Goal: Navigation & Orientation: Find specific page/section

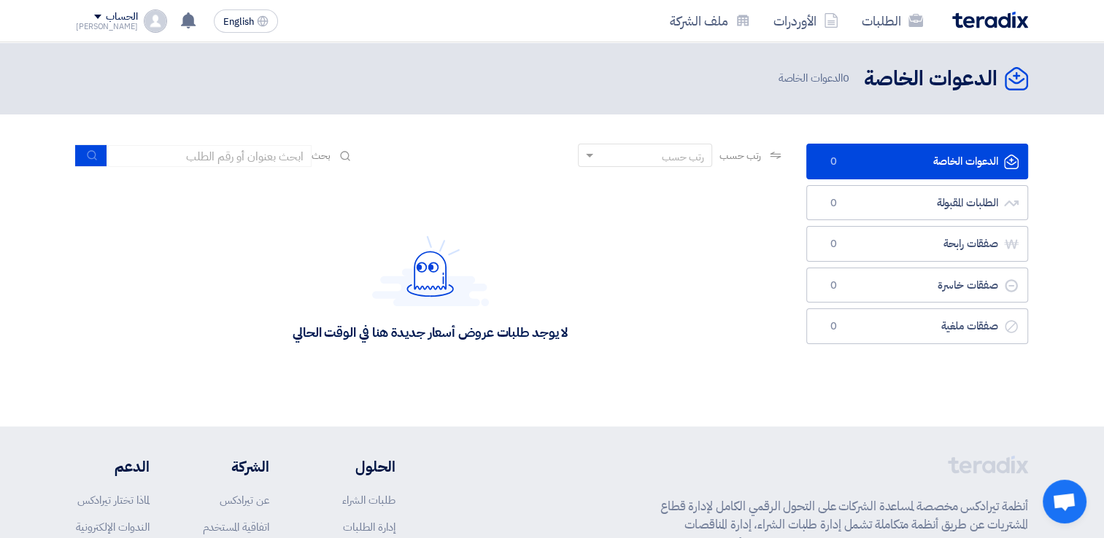
click at [563, 236] on div "لا يوجد طلبات عروض أسعار جديدة هنا في الوقت الحالي" at bounding box center [430, 289] width 275 height 106
click at [691, 27] on link "ملف الشركة" at bounding box center [710, 21] width 104 height 34
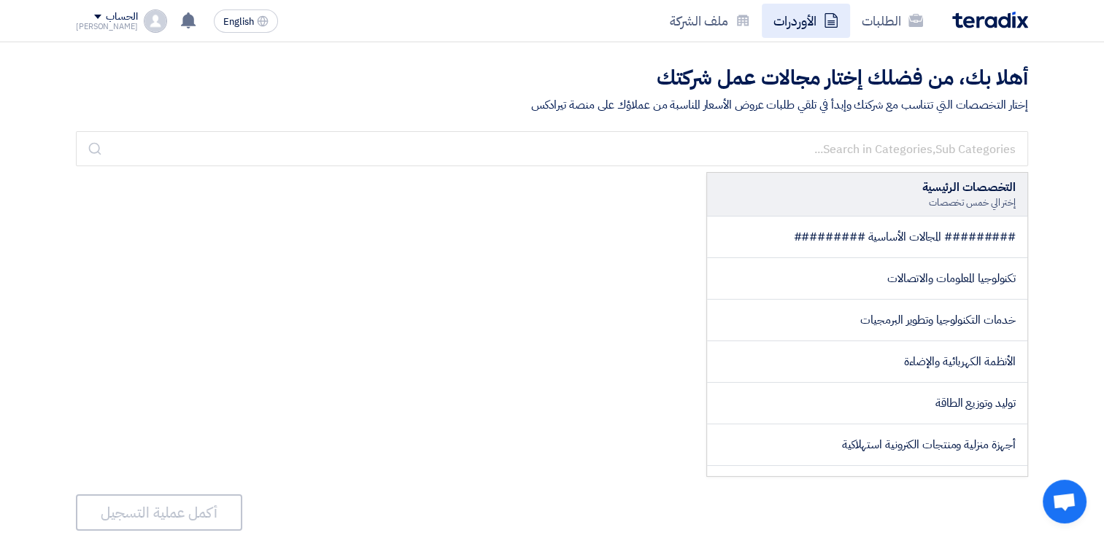
click at [795, 12] on link "الأوردرات" at bounding box center [806, 21] width 88 height 34
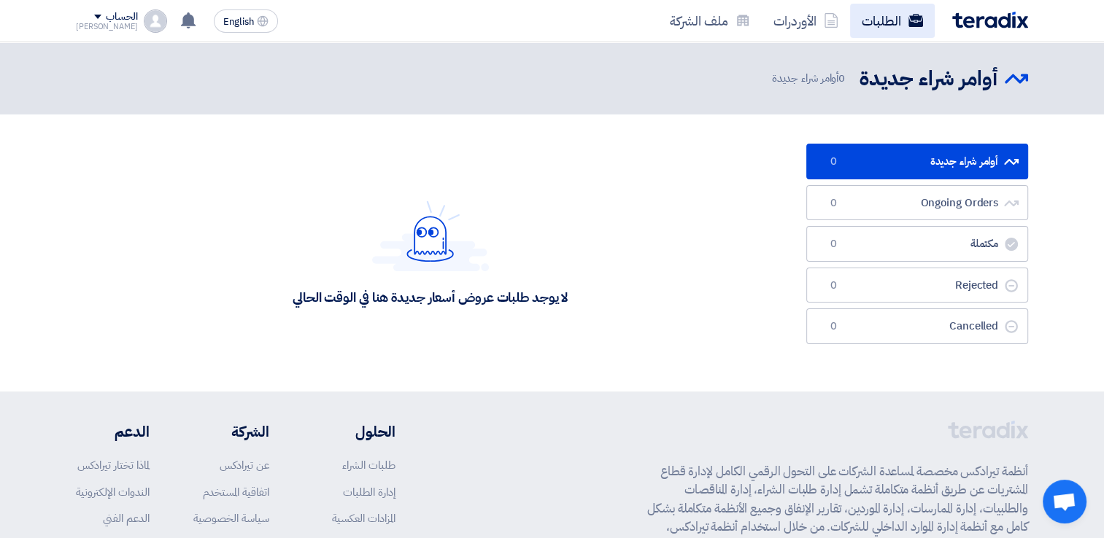
click at [903, 22] on link "الطلبات" at bounding box center [892, 21] width 85 height 34
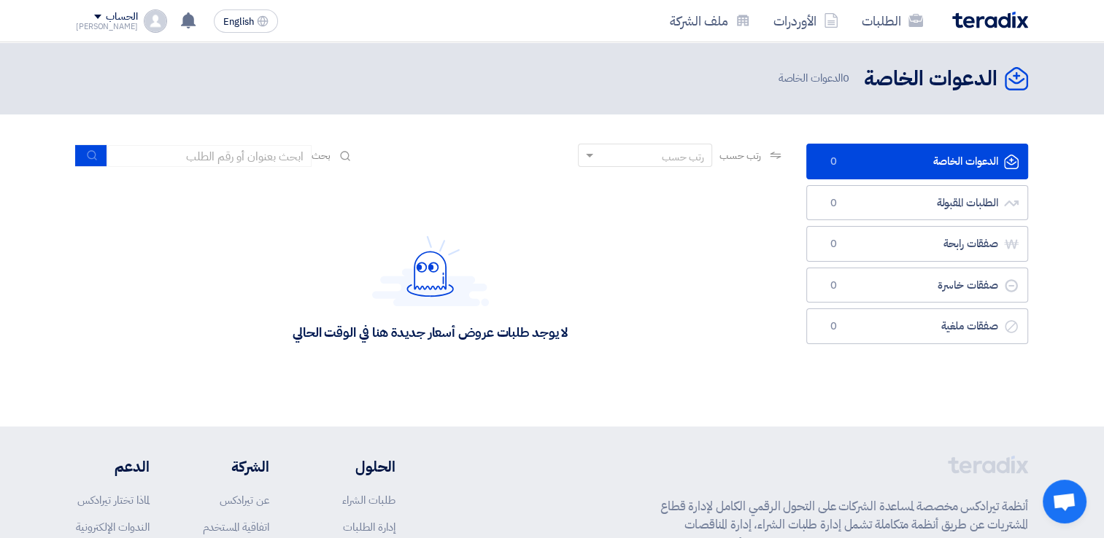
click at [578, 258] on div "لا يوجد طلبات عروض أسعار جديدة هنا في الوقت الحالي" at bounding box center [430, 288] width 709 height 219
click at [543, 290] on div "لا يوجد طلبات عروض أسعار جديدة هنا في الوقت الحالي" at bounding box center [430, 289] width 275 height 106
click at [94, 16] on span at bounding box center [97, 17] width 7 height 4
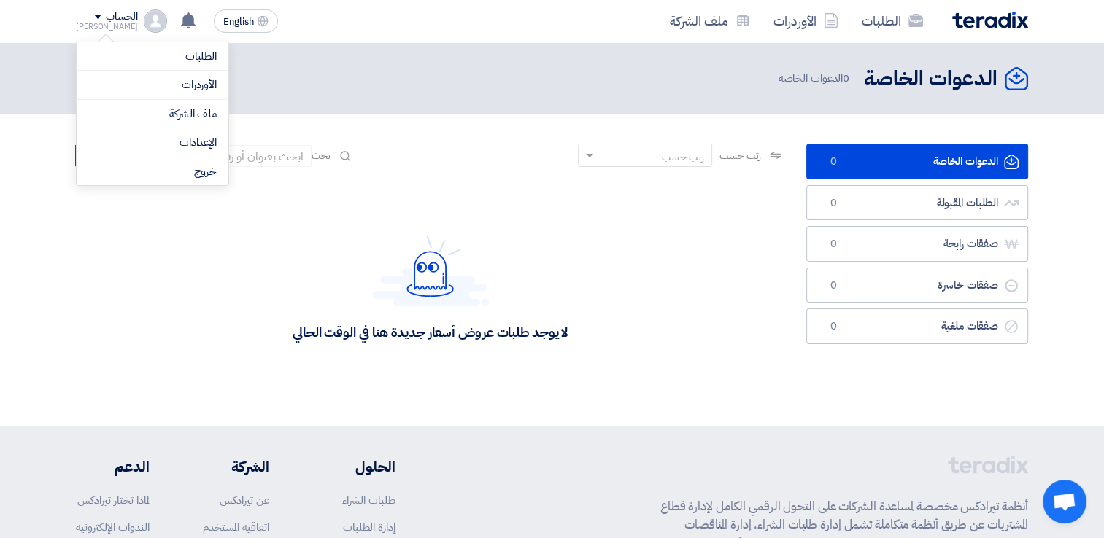
click at [368, 124] on section "الدعوات الخاصة الدعوات الخاصة 0 الطلبات المقبولة الطلبات المقبولة 0 صفقات رابحة…" at bounding box center [552, 271] width 1104 height 312
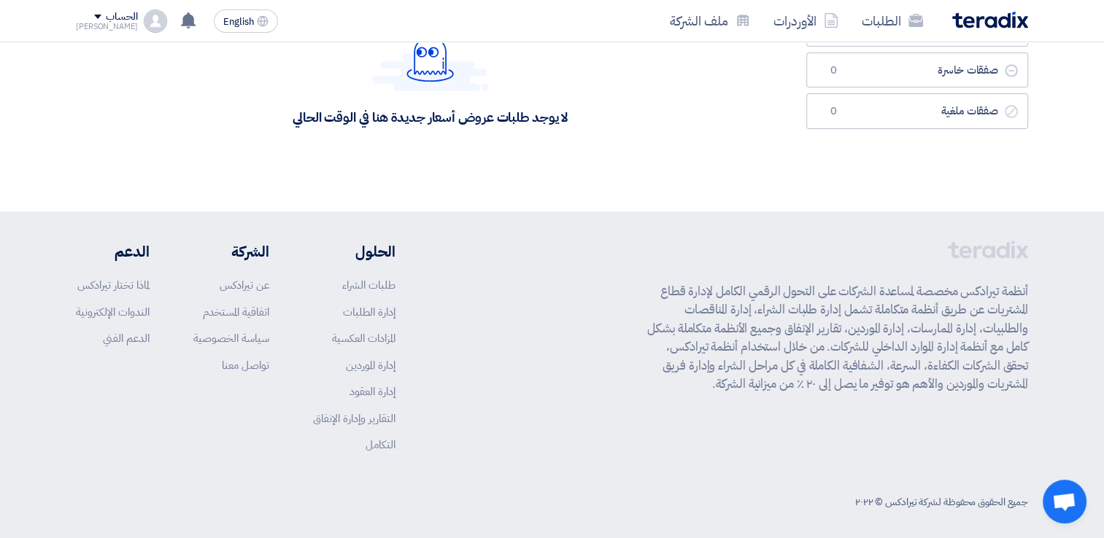
scroll to position [223, 0]
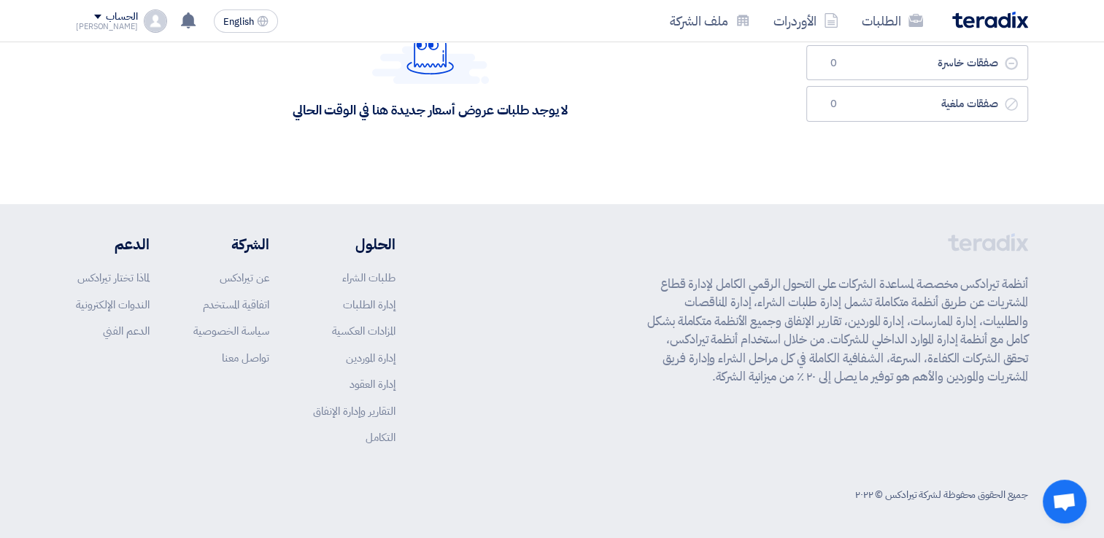
drag, startPoint x: 1029, startPoint y: 279, endPoint x: 644, endPoint y: 377, distance: 397.7
click at [644, 377] on div "أنظمة تيرادكس مخصصة لمساعدة الشركات على التحول الرقمي الكامل لإدارة قطاع المشتر…" at bounding box center [552, 371] width 974 height 277
drag, startPoint x: 644, startPoint y: 377, endPoint x: 826, endPoint y: 360, distance: 183.2
click at [826, 360] on p "أنظمة تيرادكس مخصصة لمساعدة الشركات على التحول الرقمي الكامل لإدارة قطاع المشتر…" at bounding box center [837, 331] width 381 height 112
click at [859, 331] on p "أنظمة تيرادكس مخصصة لمساعدة الشركات على التحول الرقمي الكامل لإدارة قطاع المشتر…" at bounding box center [837, 331] width 381 height 112
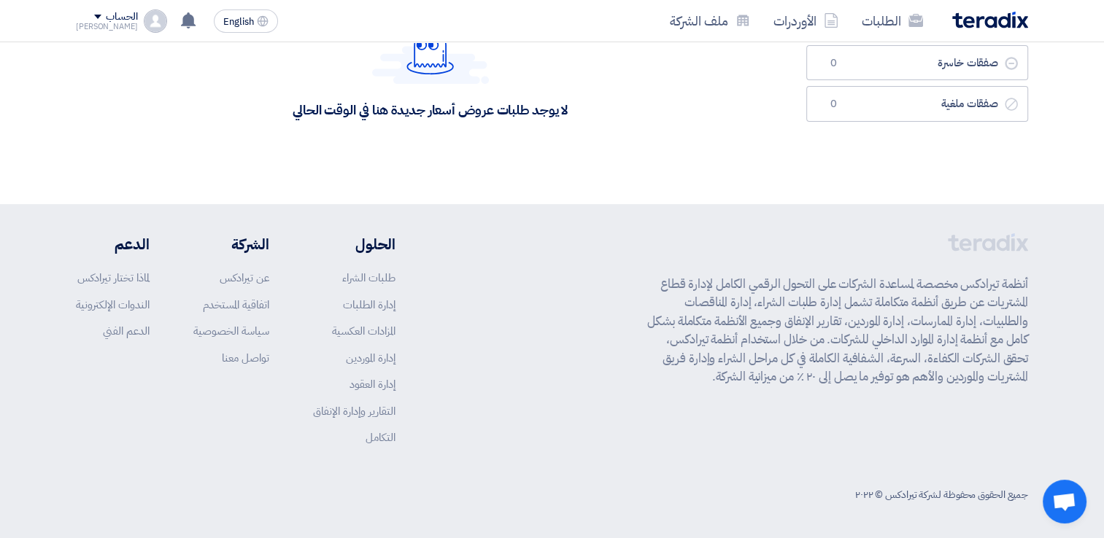
scroll to position [0, 0]
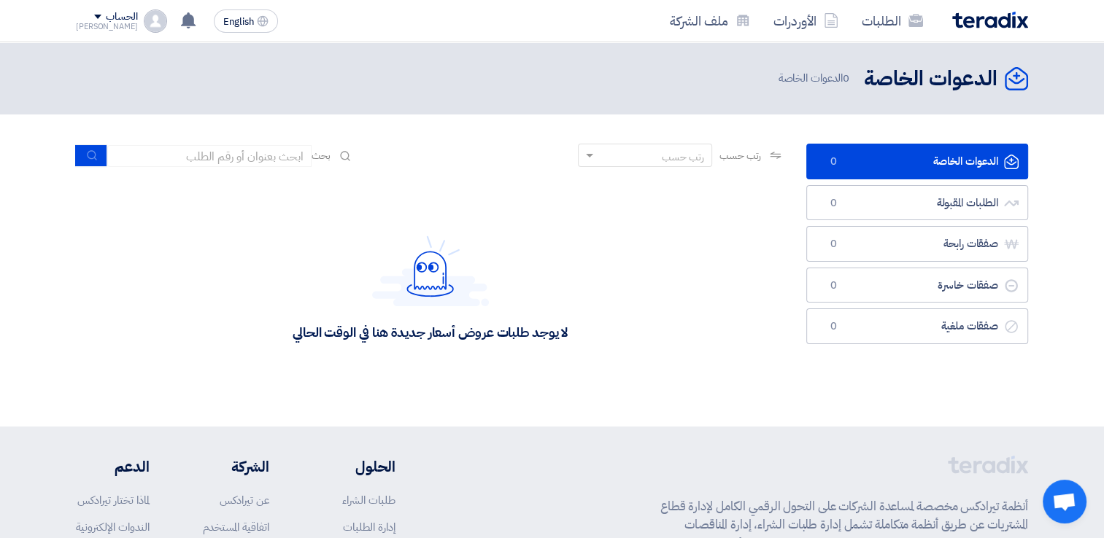
click at [560, 341] on div "لا يوجد طلبات عروض أسعار جديدة هنا في الوقت الحالي" at bounding box center [430, 332] width 275 height 17
drag, startPoint x: 560, startPoint y: 341, endPoint x: 537, endPoint y: 331, distance: 25.2
click at [537, 331] on div "لا يوجد طلبات عروض أسعار جديدة هنا في الوقت الحالي" at bounding box center [430, 332] width 275 height 17
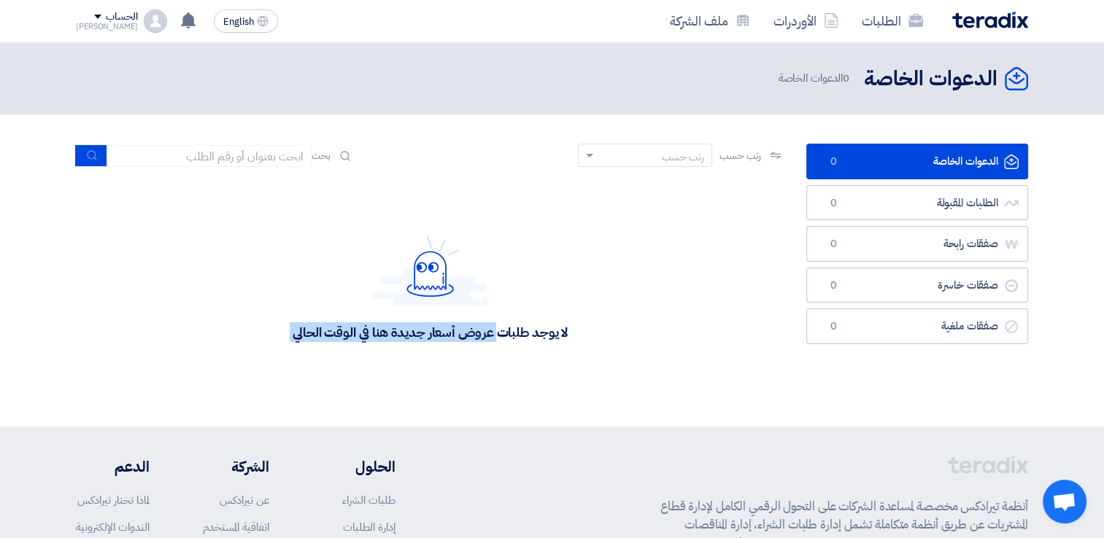
click at [559, 316] on div "لا يوجد طلبات عروض أسعار جديدة هنا في الوقت الحالي" at bounding box center [430, 289] width 275 height 106
click at [552, 334] on div "لا يوجد طلبات عروض أسعار جديدة هنا في الوقت الحالي" at bounding box center [430, 332] width 275 height 17
click at [517, 337] on div "لا يوجد طلبات عروض أسعار جديدة هنا في الوقت الحالي" at bounding box center [430, 332] width 275 height 17
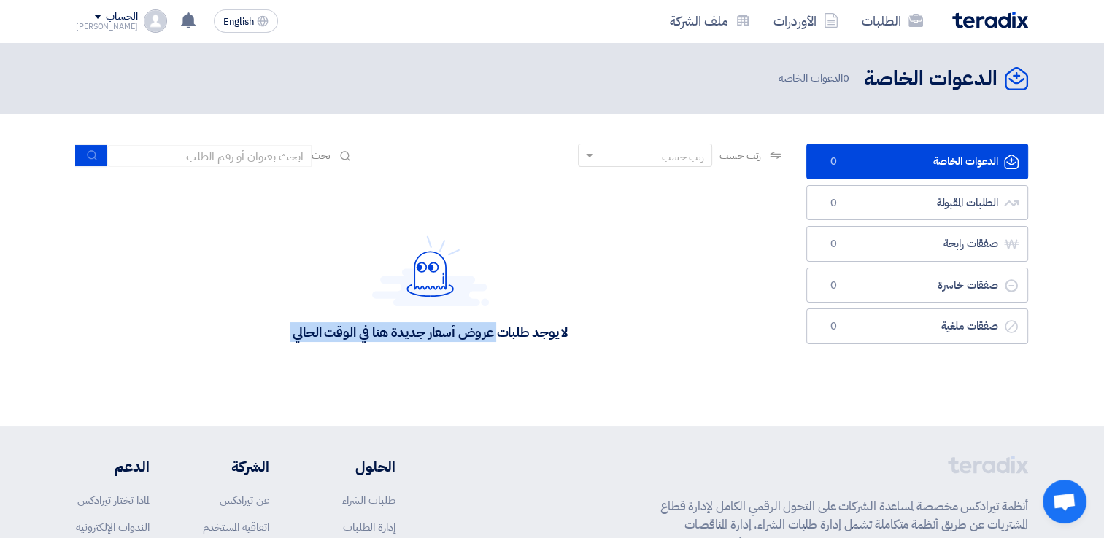
drag, startPoint x: 517, startPoint y: 337, endPoint x: 557, endPoint y: 336, distance: 40.9
click at [557, 336] on div "لا يوجد طلبات عروض أسعار جديدة هنا في الوقت الحالي" at bounding box center [430, 332] width 275 height 17
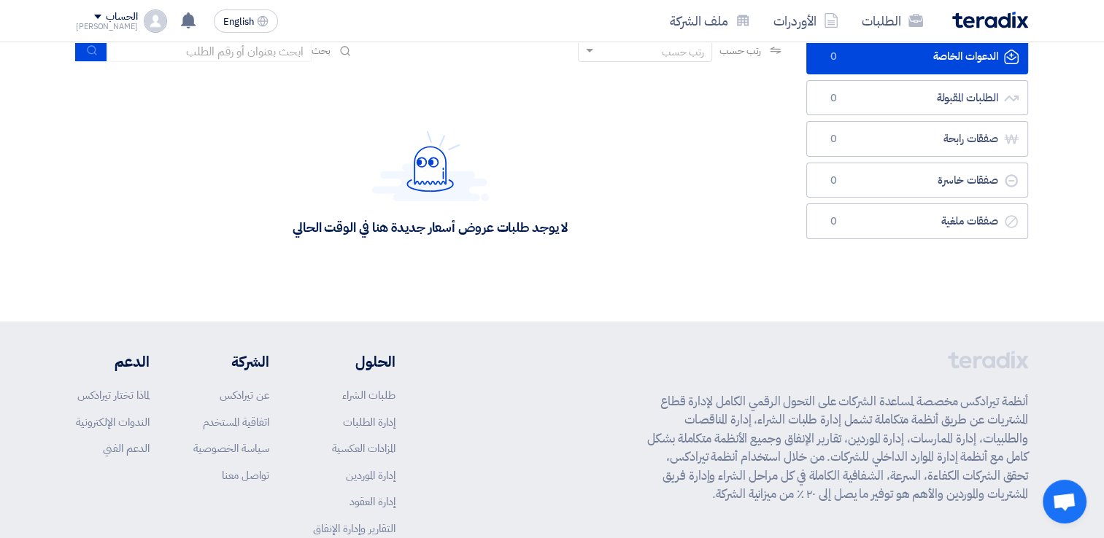
scroll to position [223, 0]
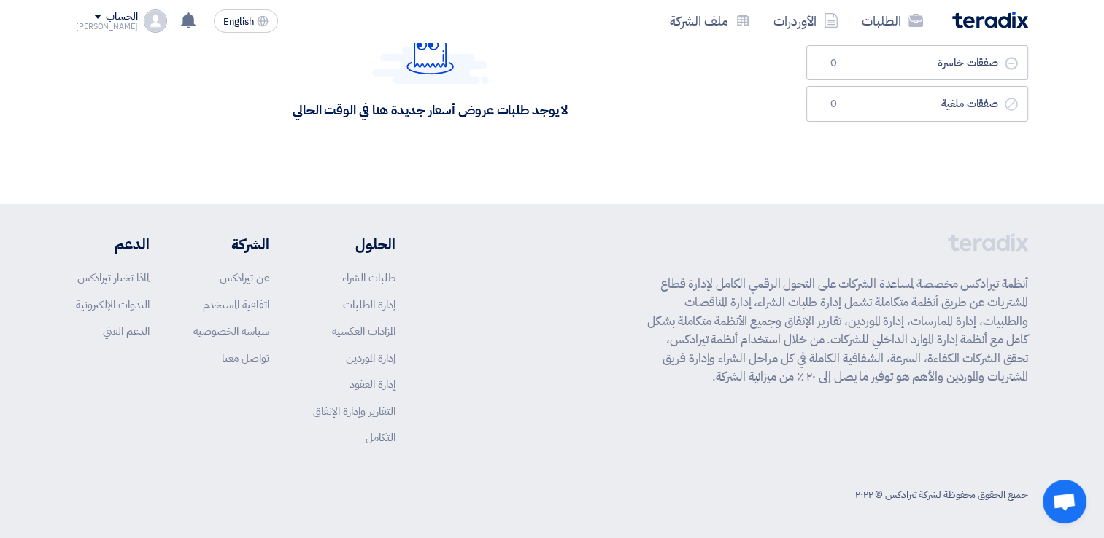
click at [244, 235] on li "الشركة" at bounding box center [231, 244] width 76 height 22
drag, startPoint x: 244, startPoint y: 235, endPoint x: 381, endPoint y: 242, distance: 137.4
click at [381, 242] on li "الحلول" at bounding box center [354, 244] width 82 height 22
drag, startPoint x: 381, startPoint y: 242, endPoint x: 502, endPoint y: 245, distance: 121.2
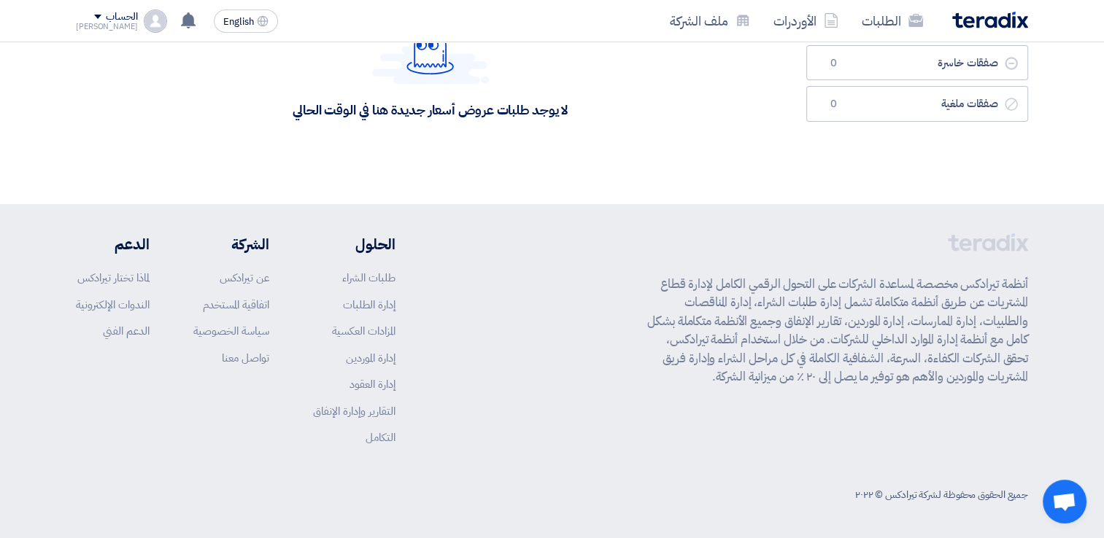
click at [502, 245] on div "أنظمة تيرادكس مخصصة لمساعدة الشركات على التحول الرقمي الكامل لإدارة قطاع المشتر…" at bounding box center [552, 350] width 952 height 235
click at [873, 355] on p "أنظمة تيرادكس مخصصة لمساعدة الشركات على التحول الرقمي الكامل لإدارة قطاع المشتر…" at bounding box center [837, 331] width 381 height 112
drag, startPoint x: 873, startPoint y: 355, endPoint x: 913, endPoint y: 357, distance: 40.2
click at [913, 357] on p "أنظمة تيرادكس مخصصة لمساعدة الشركات على التحول الرقمي الكامل لإدارة قطاع المشتر…" at bounding box center [837, 331] width 381 height 112
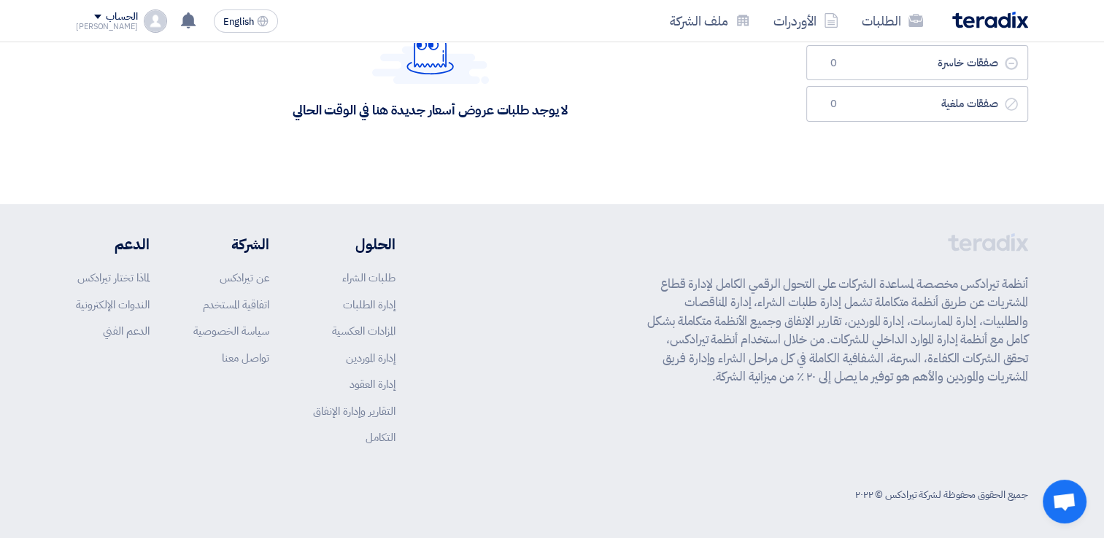
click at [916, 356] on p "أنظمة تيرادكس مخصصة لمساعدة الشركات على التحول الرقمي الكامل لإدارة قطاع المشتر…" at bounding box center [837, 331] width 381 height 112
click at [776, 322] on p "أنظمة تيرادكس مخصصة لمساعدة الشركات على التحول الرقمي الكامل لإدارة قطاع المشتر…" at bounding box center [837, 331] width 381 height 112
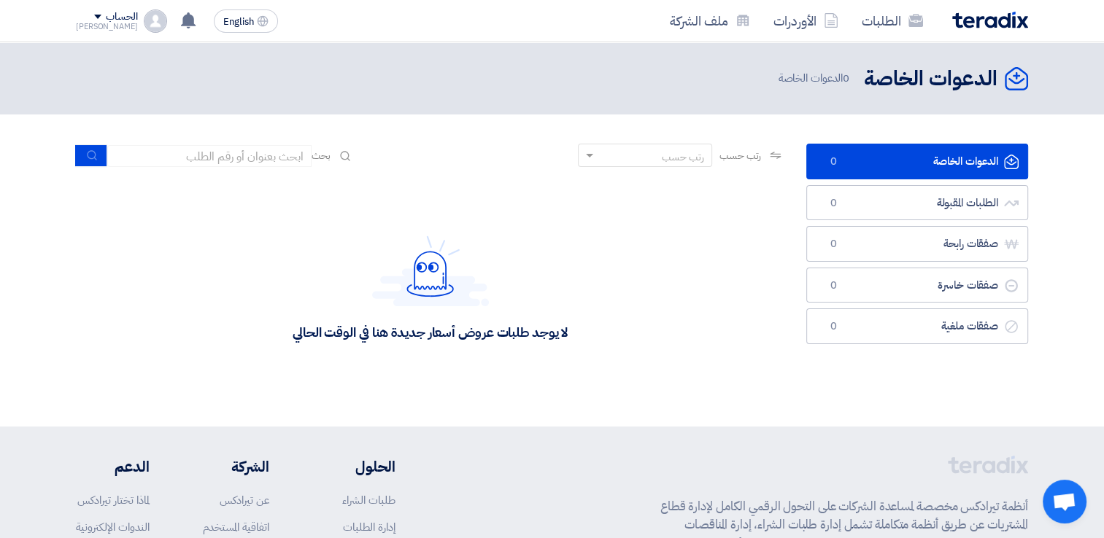
scroll to position [0, 0]
